Goal: Book appointment/travel/reservation

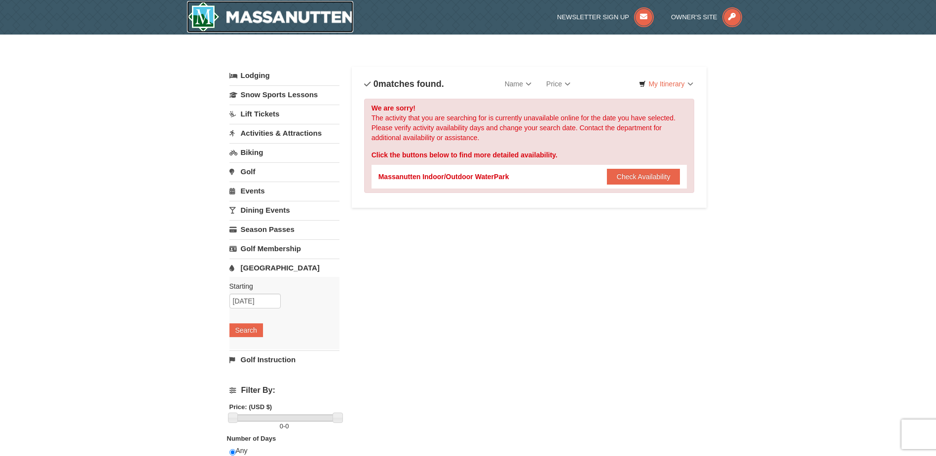
click at [328, 24] on img at bounding box center [270, 17] width 167 height 32
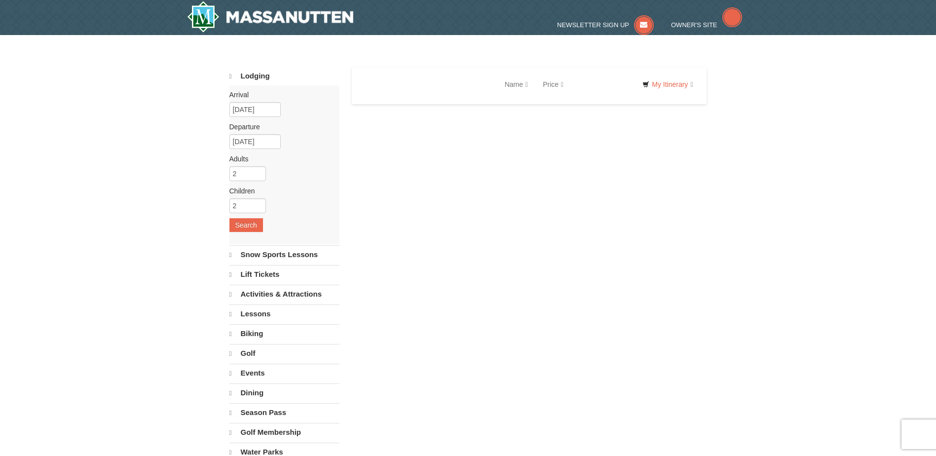
select select "9"
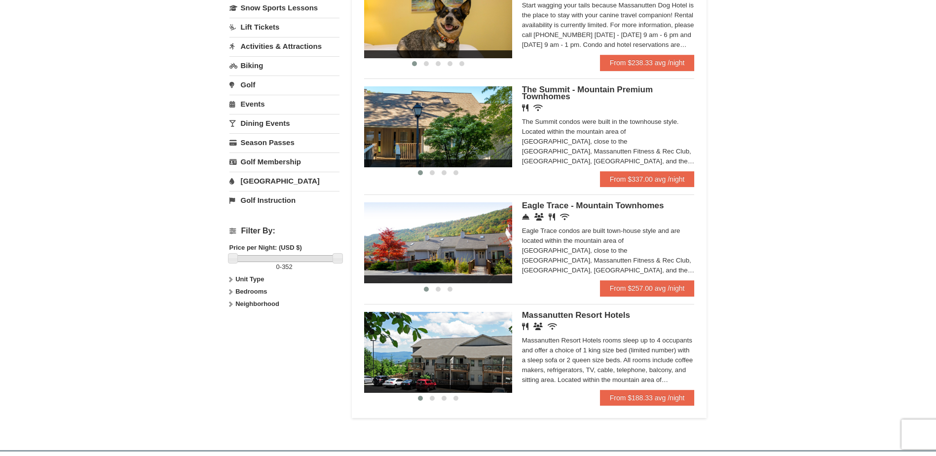
scroll to position [247, 0]
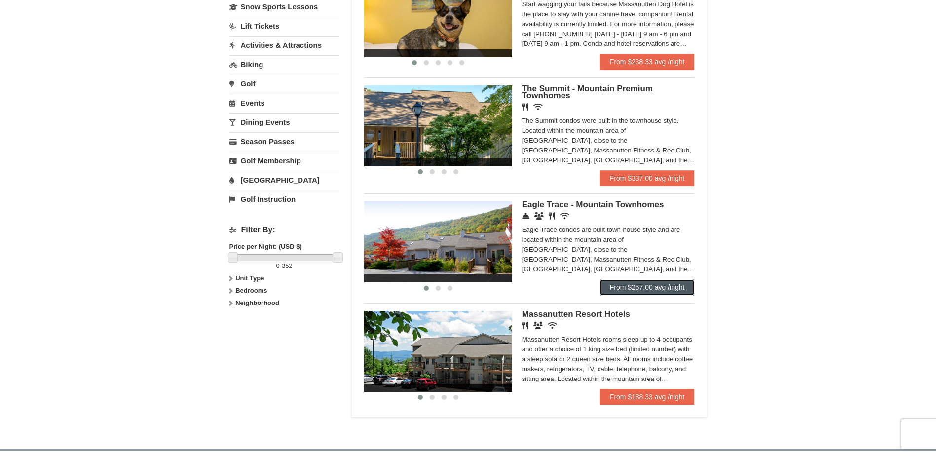
click at [657, 287] on link "From $257.00 avg /night" at bounding box center [647, 287] width 95 height 16
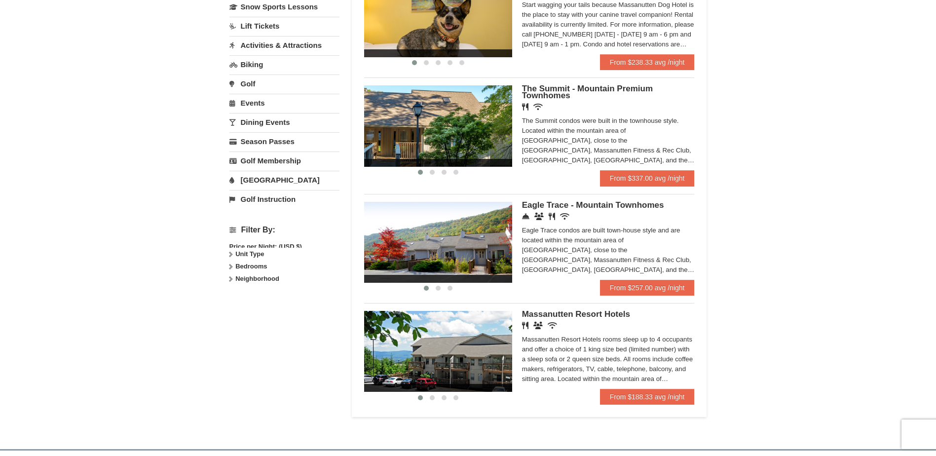
scroll to position [247, 0]
click at [263, 181] on link "[GEOGRAPHIC_DATA]" at bounding box center [284, 180] width 110 height 18
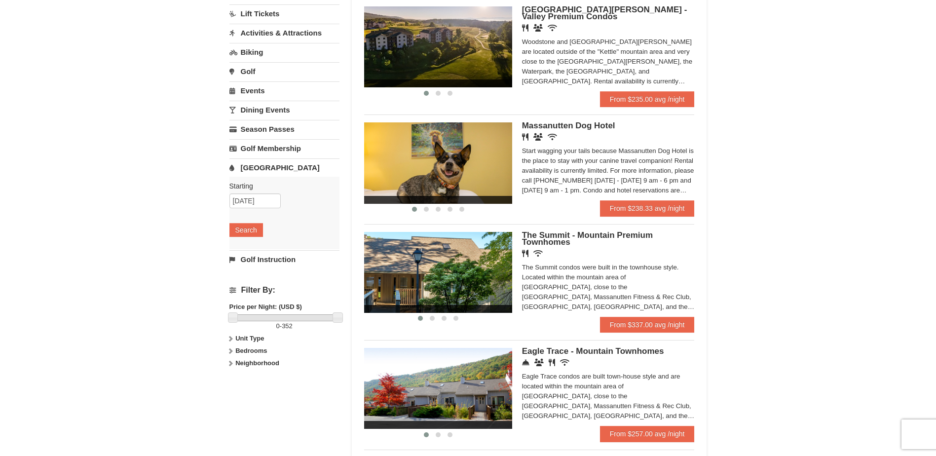
scroll to position [88, 0]
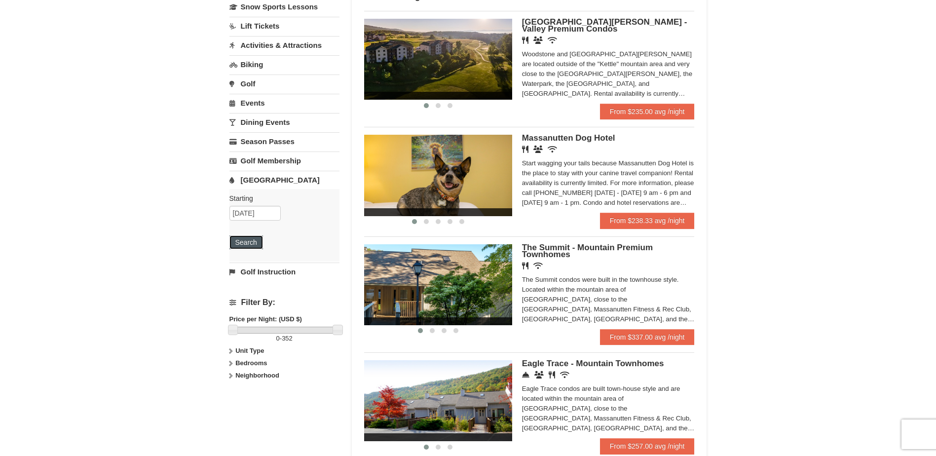
click at [251, 246] on button "Search" at bounding box center [246, 242] width 34 height 14
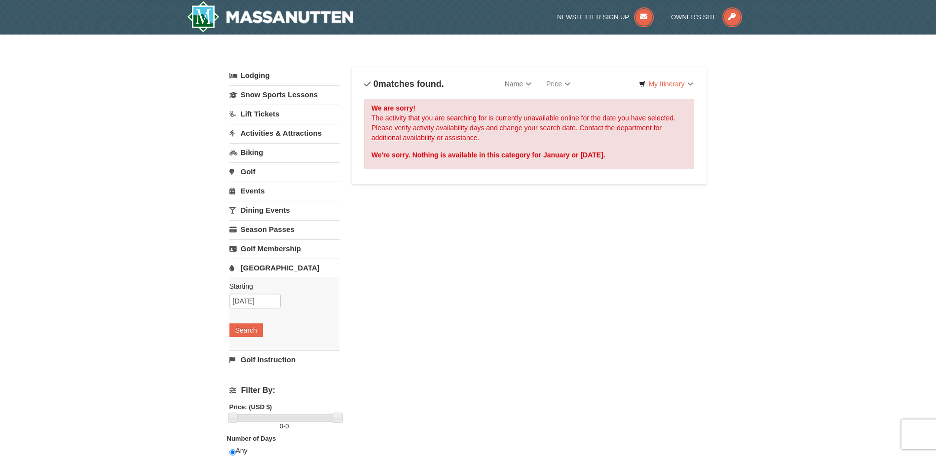
click at [269, 134] on link "Activities & Attractions" at bounding box center [284, 133] width 110 height 18
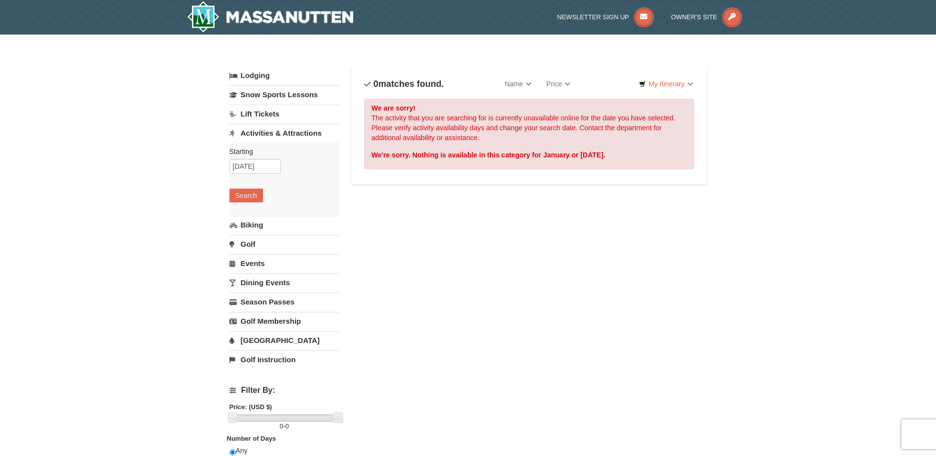
click at [269, 135] on link "Activities & Attractions" at bounding box center [284, 133] width 110 height 18
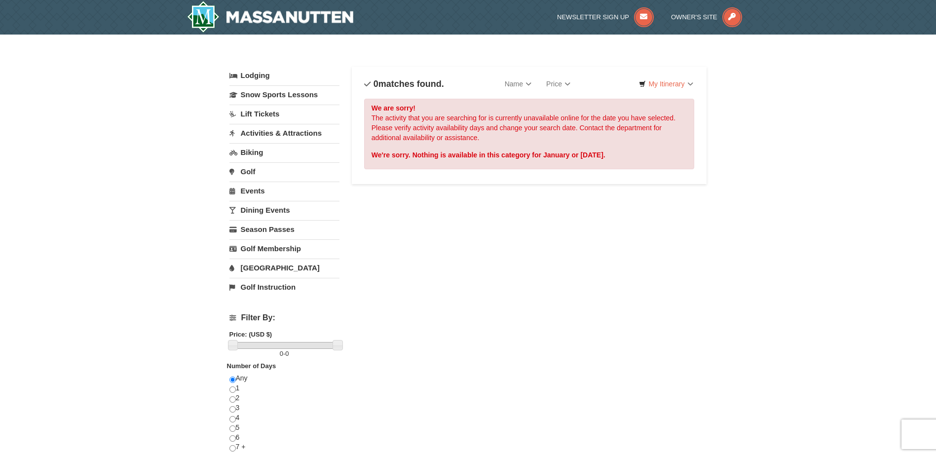
click at [271, 212] on link "Dining Events" at bounding box center [284, 210] width 110 height 18
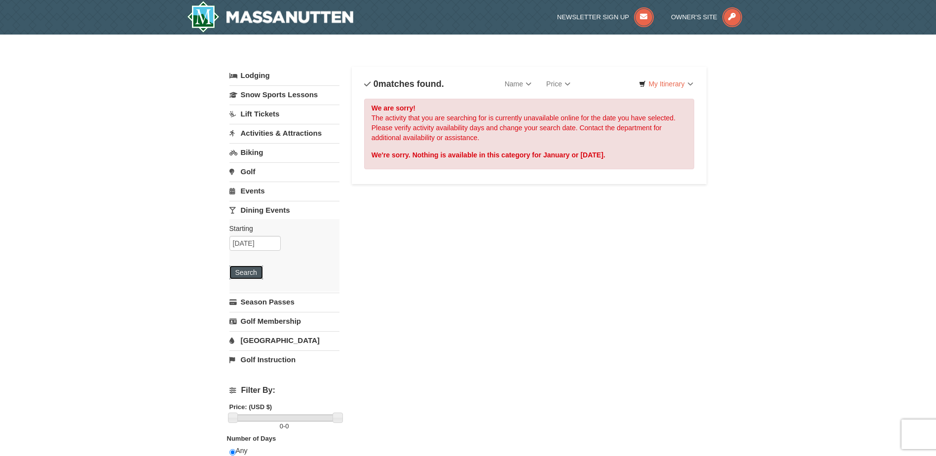
click at [259, 269] on button "Search" at bounding box center [246, 272] width 34 height 14
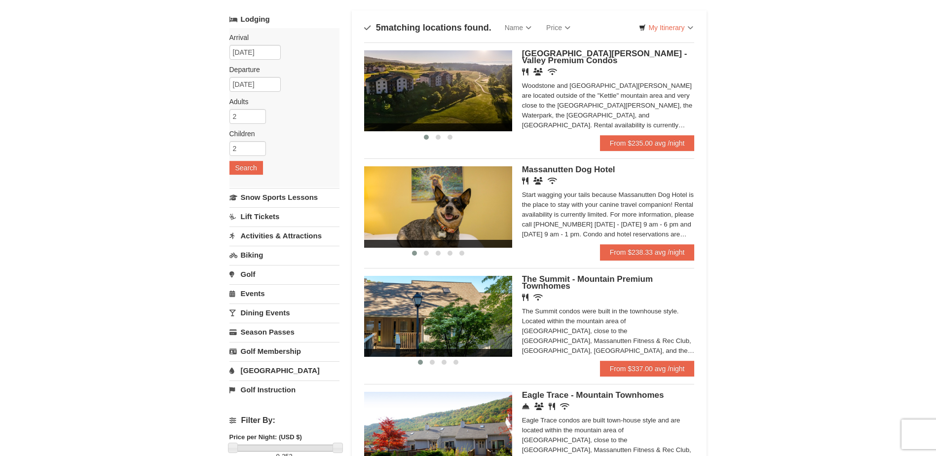
scroll to position [38, 0]
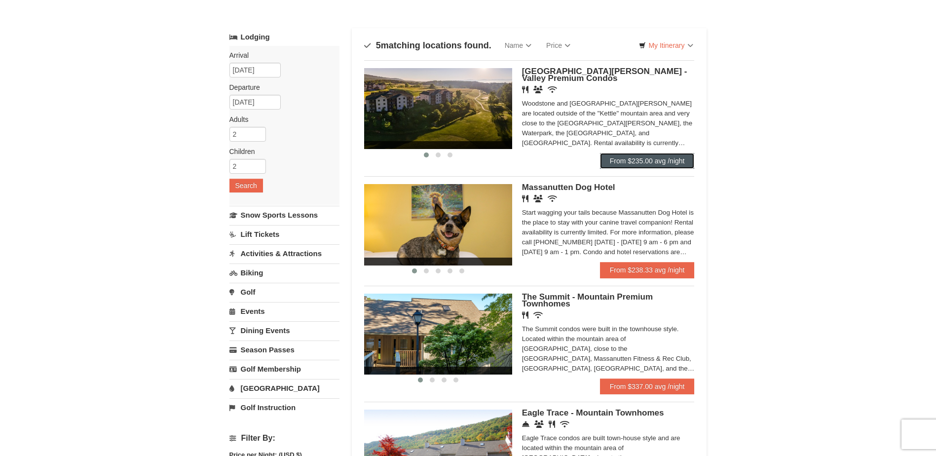
click at [663, 159] on link "From $235.00 avg /night" at bounding box center [647, 161] width 95 height 16
